Goal: Task Accomplishment & Management: Manage account settings

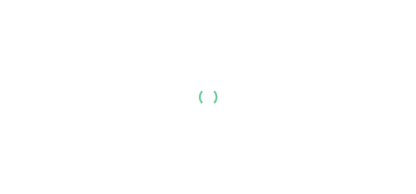
click at [340, 14] on link "Login" at bounding box center [334, 10] width 13 height 7
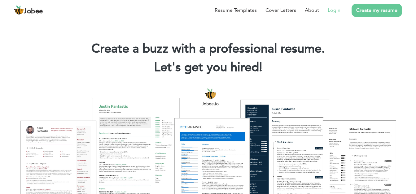
click at [340, 14] on link "Login" at bounding box center [334, 10] width 13 height 7
